Goal: Task Accomplishment & Management: Manage account settings

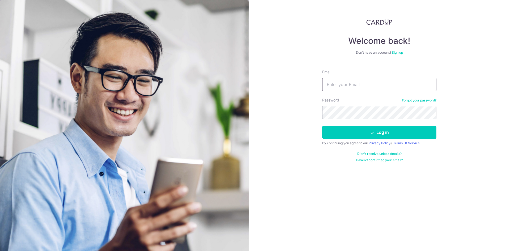
click at [342, 84] on input "Email" at bounding box center [379, 84] width 114 height 13
type input "k"
type input "[EMAIL_ADDRESS][DOMAIN_NAME]"
click at [322, 126] on button "Log in" at bounding box center [379, 132] width 114 height 13
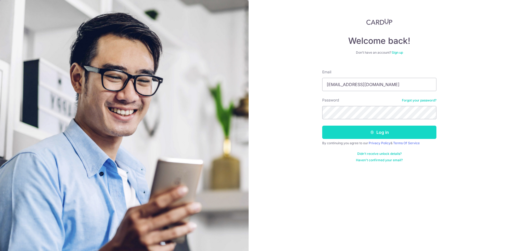
click at [404, 133] on button "Log in" at bounding box center [379, 132] width 114 height 13
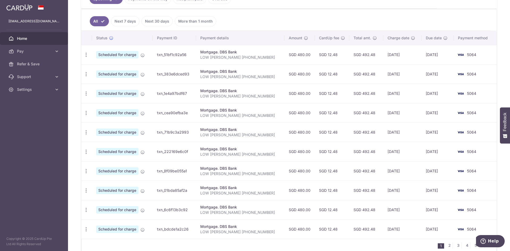
scroll to position [27, 0]
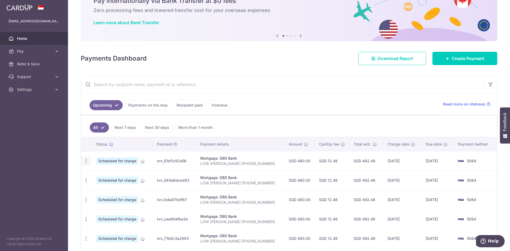
click at [88, 160] on icon "button" at bounding box center [86, 161] width 6 height 6
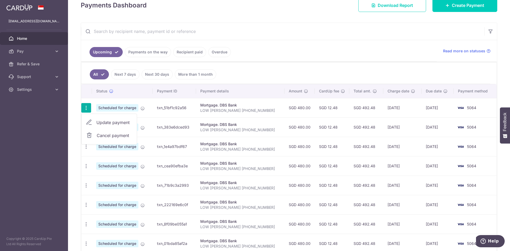
click at [280, 76] on ul "All Next 7 days Next 30 days More than 1 month" at bounding box center [285, 73] width 409 height 22
click at [84, 107] on icon "button" at bounding box center [86, 108] width 6 height 6
click at [96, 135] on link "Cancel payment" at bounding box center [109, 135] width 55 height 13
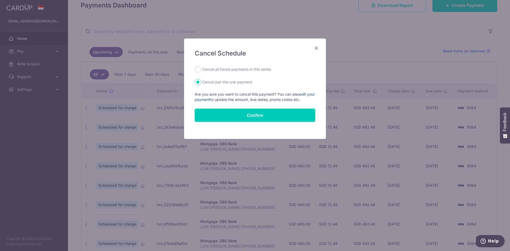
click at [306, 95] on link "edit your payment" at bounding box center [255, 97] width 120 height 10
click at [315, 48] on icon "Close" at bounding box center [316, 48] width 6 height 7
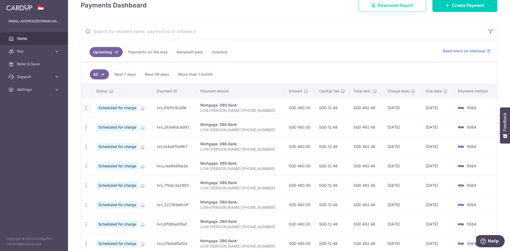
click at [87, 109] on icon "button" at bounding box center [86, 108] width 6 height 6
click at [107, 121] on span "Update payment" at bounding box center [114, 122] width 36 height 6
radio input "true"
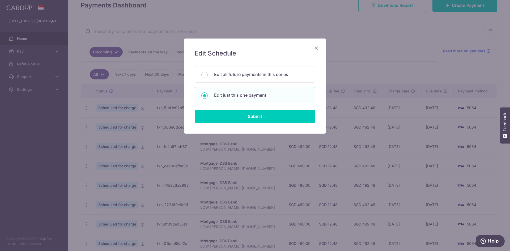
click at [317, 47] on icon "Close" at bounding box center [316, 48] width 6 height 7
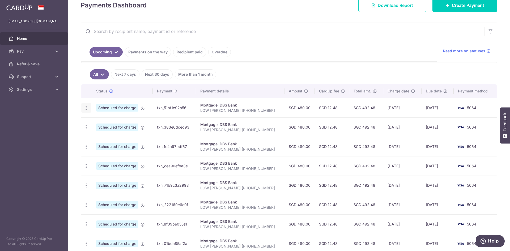
click at [84, 108] on icon "button" at bounding box center [86, 108] width 6 height 6
click at [108, 135] on span "Cancel payment" at bounding box center [115, 135] width 36 height 6
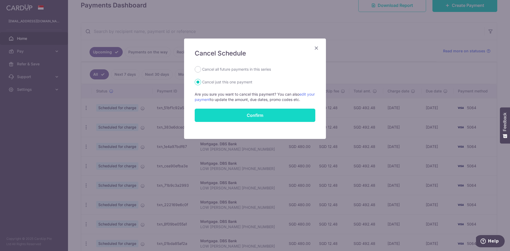
click at [243, 117] on button "Confirm" at bounding box center [255, 115] width 121 height 13
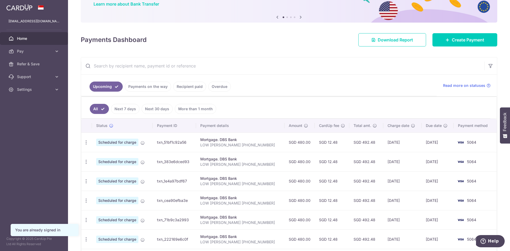
scroll to position [53, 0]
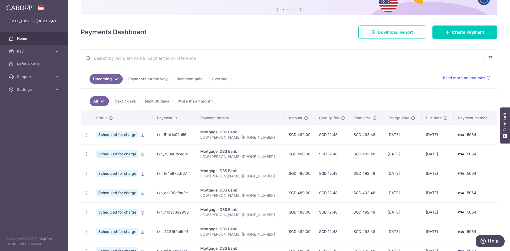
click at [148, 79] on link "Payments on the way" at bounding box center [148, 79] width 46 height 10
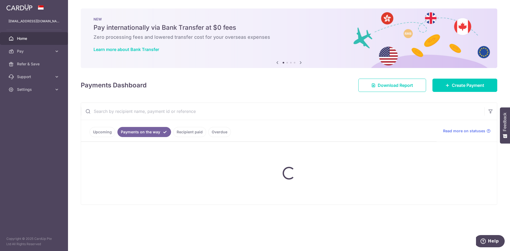
scroll to position [0, 0]
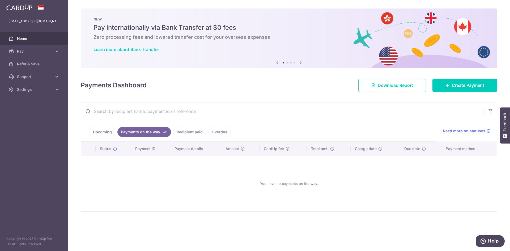
click at [180, 130] on link "Recipient paid" at bounding box center [189, 132] width 33 height 10
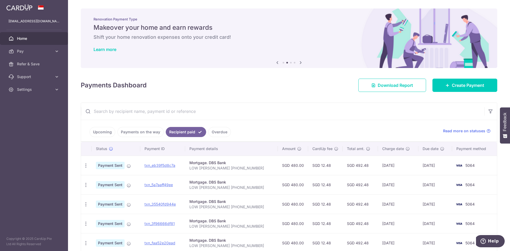
click at [213, 129] on link "Overdue" at bounding box center [219, 132] width 23 height 10
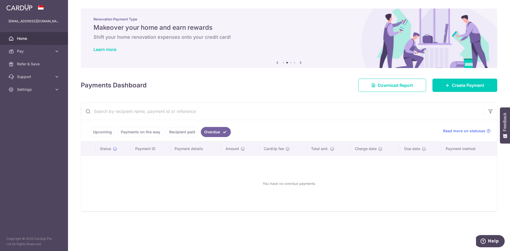
click at [100, 133] on link "Upcoming" at bounding box center [103, 132] width 26 height 10
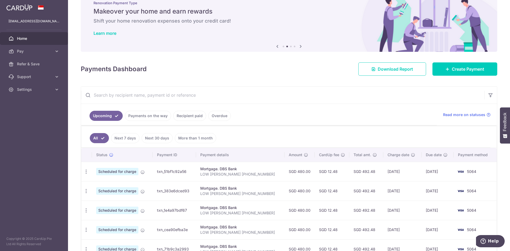
scroll to position [80, 0]
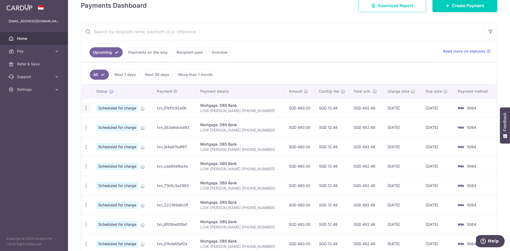
click at [87, 108] on icon "button" at bounding box center [86, 108] width 6 height 6
click at [122, 106] on span "Scheduled for charge" at bounding box center [117, 107] width 42 height 7
click at [141, 108] on icon at bounding box center [143, 109] width 4 height 4
click at [86, 108] on icon "button" at bounding box center [86, 108] width 6 height 6
click at [102, 137] on span "Cancel payment" at bounding box center [115, 136] width 36 height 6
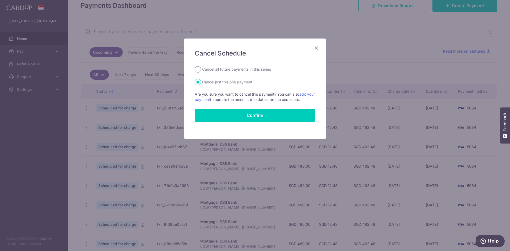
click at [195, 67] on input "Cancel all future payments in this series" at bounding box center [198, 69] width 6 height 6
radio input "true"
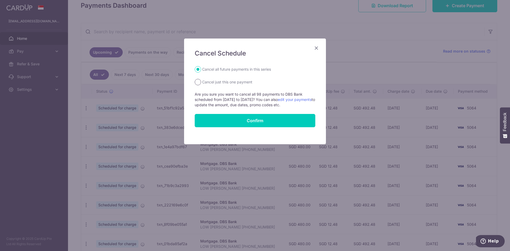
click at [198, 82] on input "Cancel just this one payment" at bounding box center [198, 82] width 6 height 6
radio input "true"
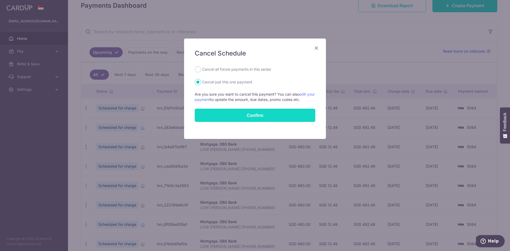
click at [239, 115] on button "Confirm" at bounding box center [255, 115] width 121 height 13
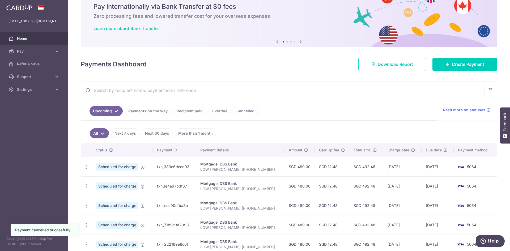
scroll to position [53, 0]
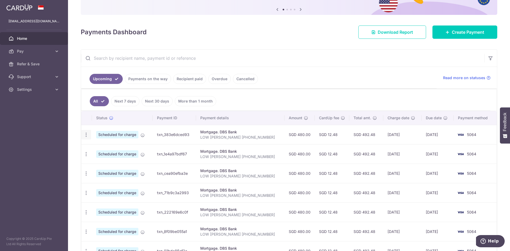
click at [87, 134] on icon "button" at bounding box center [86, 135] width 6 height 6
click at [100, 163] on span "Cancel payment" at bounding box center [115, 162] width 36 height 6
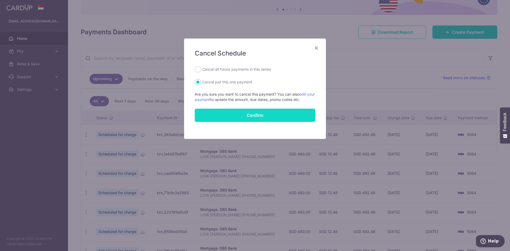
click at [252, 114] on button "Confirm" at bounding box center [255, 115] width 121 height 13
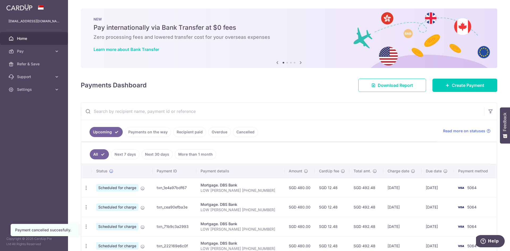
scroll to position [53, 0]
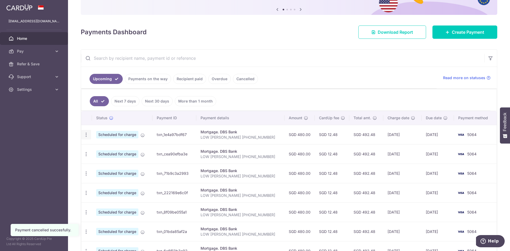
click at [87, 136] on icon "button" at bounding box center [86, 135] width 6 height 6
click at [108, 161] on span "Cancel payment" at bounding box center [115, 162] width 36 height 6
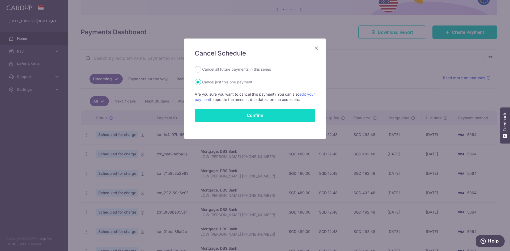
click at [218, 113] on button "Confirm" at bounding box center [255, 115] width 121 height 13
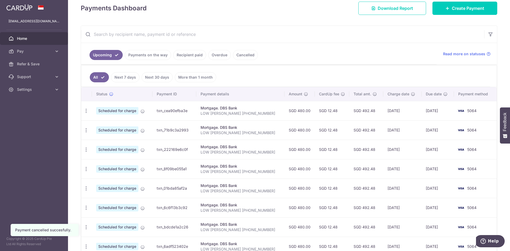
scroll to position [80, 0]
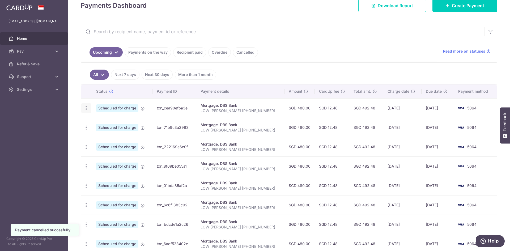
click at [86, 108] on icon "button" at bounding box center [86, 108] width 6 height 6
click at [101, 137] on span "Cancel payment" at bounding box center [115, 136] width 36 height 6
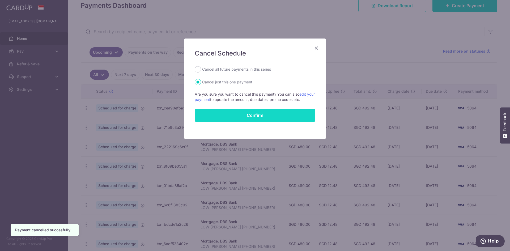
click at [265, 114] on button "Confirm" at bounding box center [255, 115] width 121 height 13
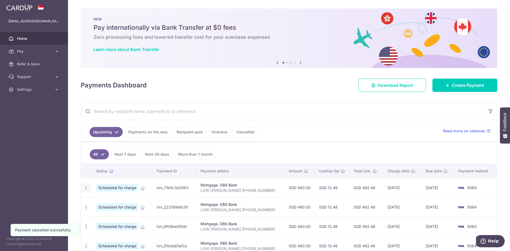
click at [87, 189] on icon "button" at bounding box center [86, 188] width 6 height 6
click at [116, 216] on span "Cancel payment" at bounding box center [115, 215] width 36 height 6
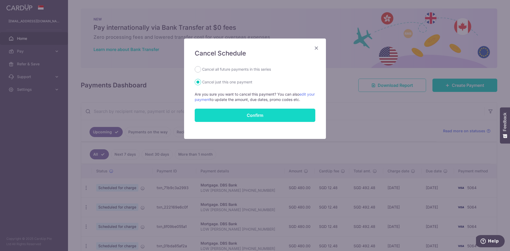
click at [234, 115] on button "Confirm" at bounding box center [255, 115] width 121 height 13
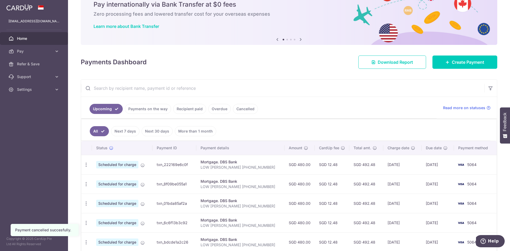
scroll to position [53, 0]
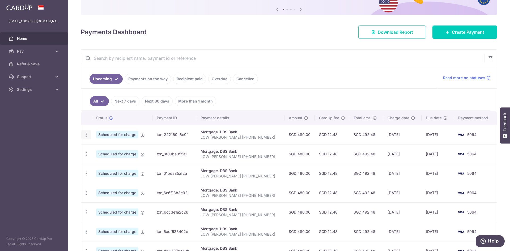
click at [88, 138] on div "Update payment Cancel payment" at bounding box center [86, 135] width 10 height 10
click at [87, 133] on icon "button" at bounding box center [86, 135] width 6 height 6
click at [110, 148] on span "Update payment" at bounding box center [114, 149] width 36 height 6
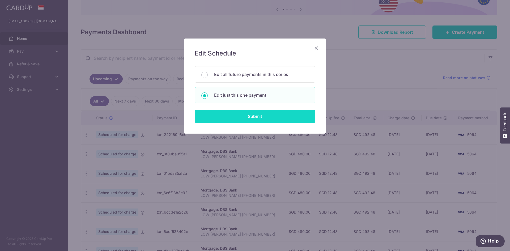
click at [235, 116] on input "Submit" at bounding box center [255, 116] width 121 height 13
radio input "true"
type input "480.00"
type input "[DATE]"
type input "LOW [PERSON_NAME] [PHONE_NUMBER]"
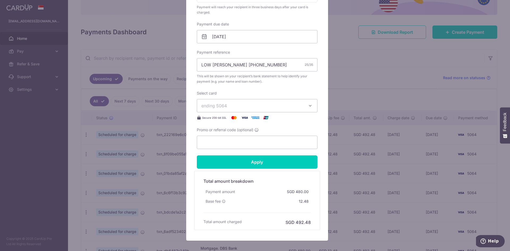
scroll to position [159, 0]
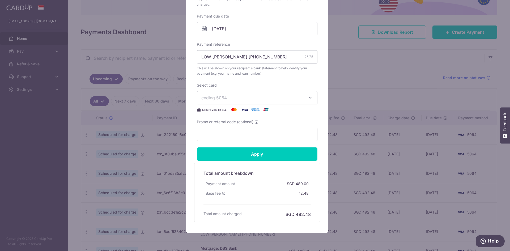
click at [236, 145] on form "By clicking apply, you will make changes to all payments to DBS Bank scheduled …" at bounding box center [257, 61] width 121 height 322
click at [237, 137] on input "Promo or referral code (optional)" at bounding box center [257, 134] width 121 height 13
paste input "OCBC90N155"
click at [245, 152] on input "Apply" at bounding box center [257, 153] width 121 height 13
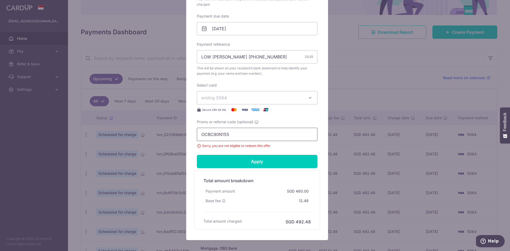
click at [222, 136] on input "OCBC90N155" at bounding box center [257, 134] width 121 height 13
paste input "V"
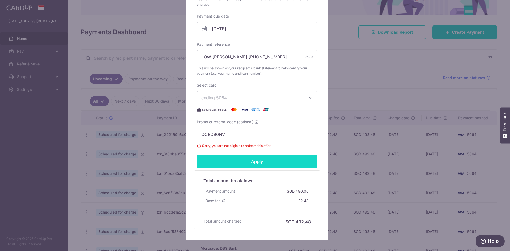
type input "OCBC90NV"
click at [240, 159] on input "Apply" at bounding box center [257, 161] width 121 height 13
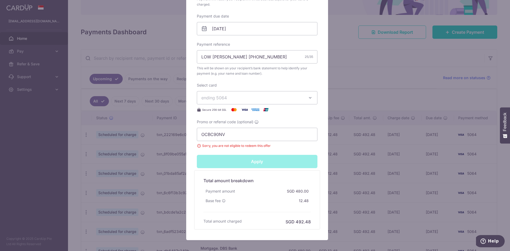
type input "Successfully Applied"
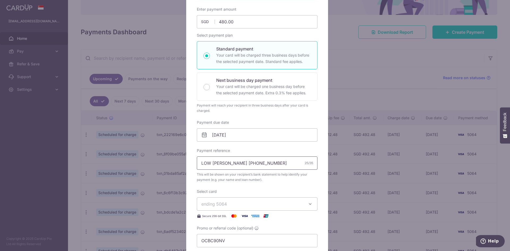
scroll to position [0, 0]
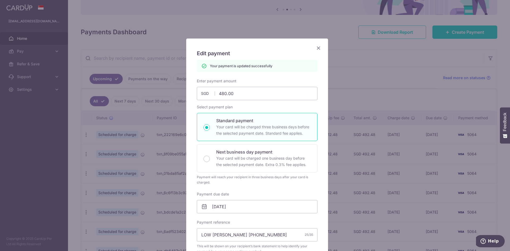
click at [316, 48] on icon "Close" at bounding box center [318, 48] width 6 height 7
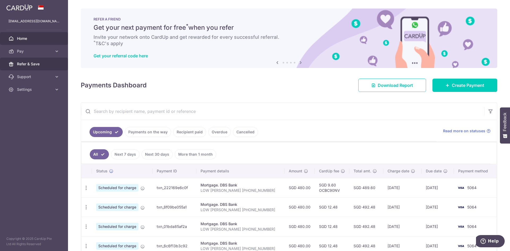
click at [40, 65] on span "Refer & Save" at bounding box center [34, 63] width 35 height 5
